Goal: Information Seeking & Learning: Learn about a topic

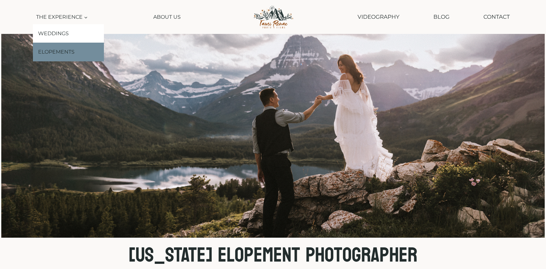
click at [62, 53] on link "Elopements" at bounding box center [68, 52] width 71 height 19
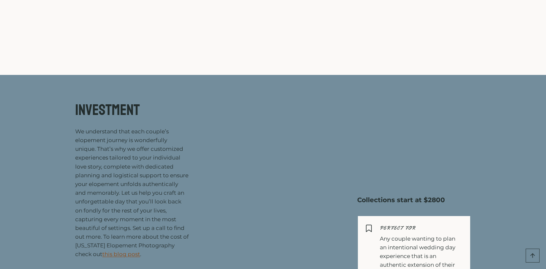
scroll to position [2518, 0]
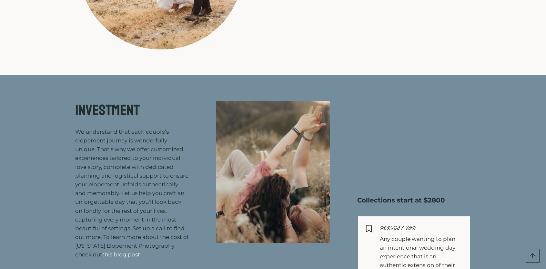
click at [132, 251] on link "this blog post" at bounding box center [121, 254] width 38 height 6
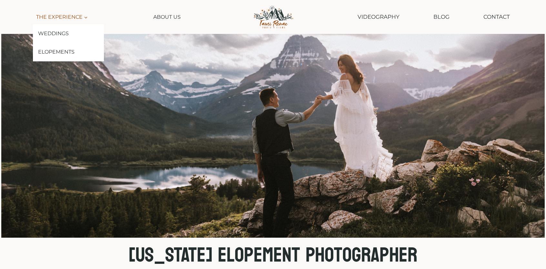
click at [87, 17] on icon "Expand" at bounding box center [86, 17] width 5 height 5
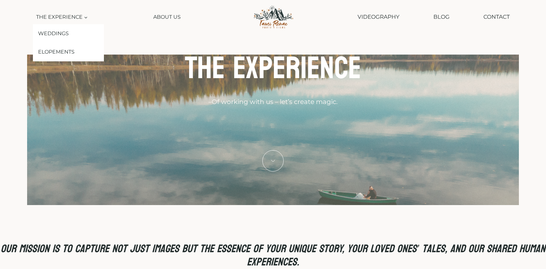
click at [88, 18] on link "The Experience Expand" at bounding box center [62, 17] width 58 height 15
click at [64, 49] on link "Elopements" at bounding box center [68, 52] width 71 height 19
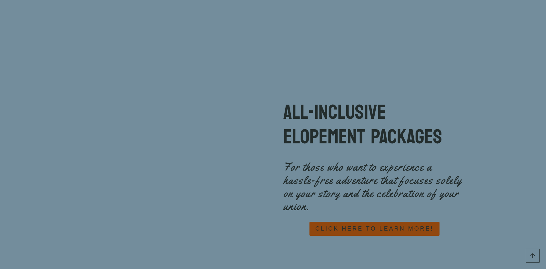
scroll to position [2809, 0]
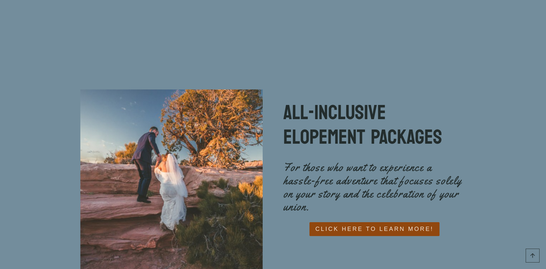
click at [340, 224] on span "CLICK HERE TO LEARN MORE!" at bounding box center [374, 228] width 118 height 9
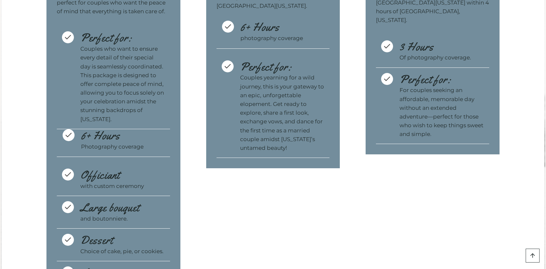
scroll to position [2002, 0]
